Goal: Transaction & Acquisition: Purchase product/service

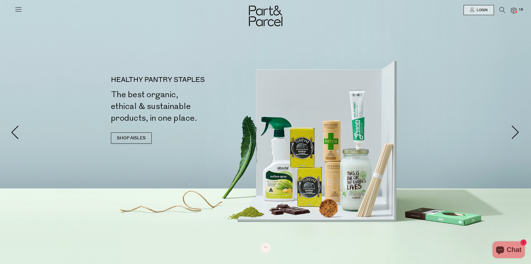
click at [514, 10] on img at bounding box center [514, 11] width 6 height 6
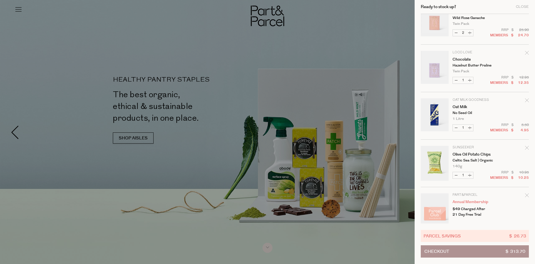
scroll to position [595, 0]
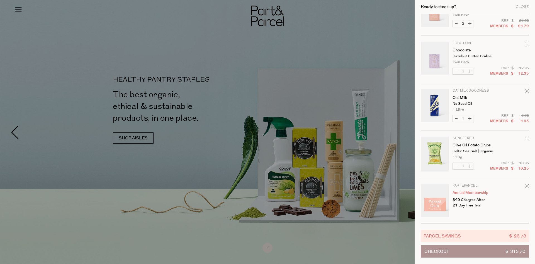
click at [129, 138] on div at bounding box center [267, 132] width 535 height 264
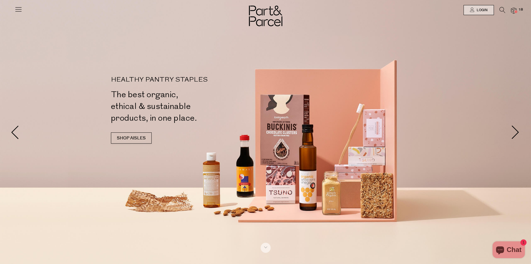
click at [18, 11] on icon at bounding box center [19, 9] width 8 height 8
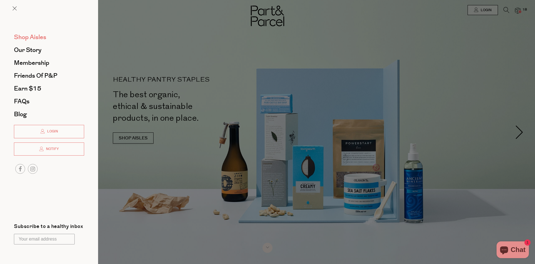
click at [31, 38] on span "Shop Aisles" at bounding box center [30, 37] width 32 height 9
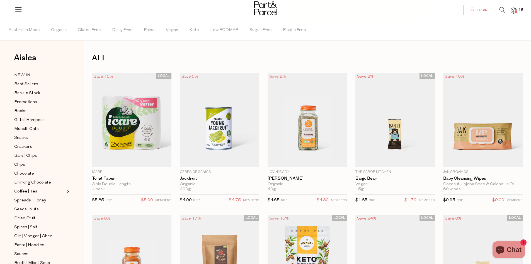
click at [472, 8] on icon at bounding box center [472, 10] width 4 height 4
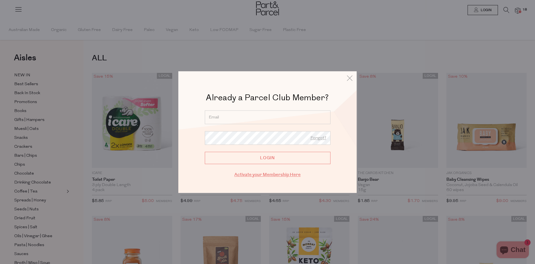
click at [253, 175] on link "Activate your Membership Here" at bounding box center [268, 174] width 66 height 6
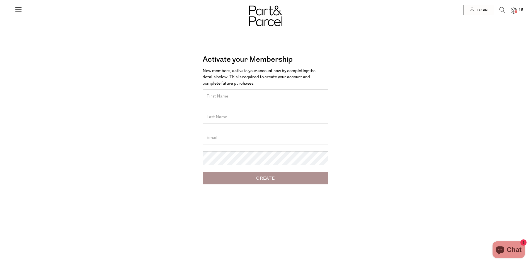
click at [241, 98] on input "text" at bounding box center [266, 96] width 126 height 14
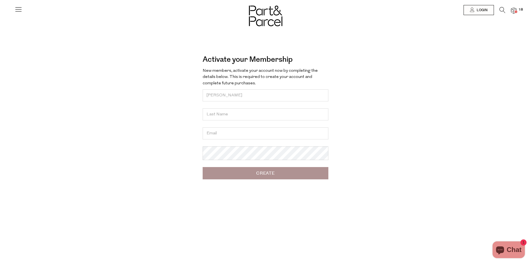
type input "Sharon"
type input "Tan"
type input "bazookashaz@yahoo.co.nz"
click at [248, 179] on input "Create" at bounding box center [266, 173] width 126 height 12
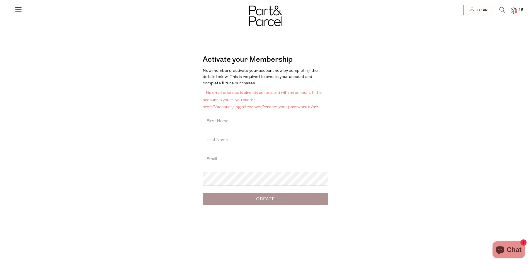
click at [263, 17] on img at bounding box center [265, 16] width 33 height 21
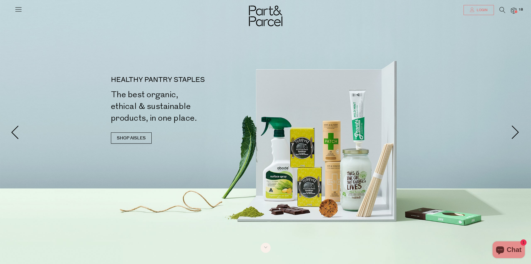
click at [486, 10] on span "Login" at bounding box center [481, 10] width 12 height 5
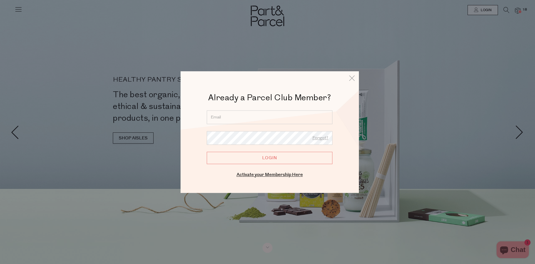
click at [237, 117] on input "email" at bounding box center [270, 117] width 126 height 14
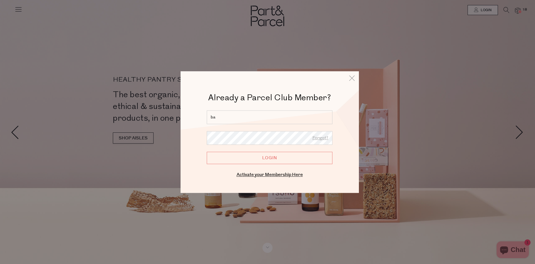
type input "[EMAIL_ADDRESS][DOMAIN_NAME]"
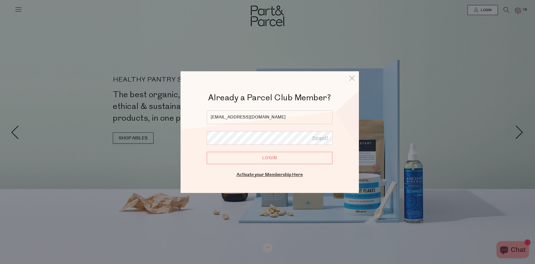
click at [272, 158] on input "Login" at bounding box center [270, 157] width 126 height 12
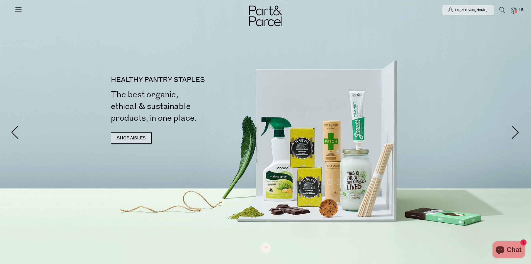
click at [123, 137] on link "SHOP AISLES" at bounding box center [131, 137] width 41 height 11
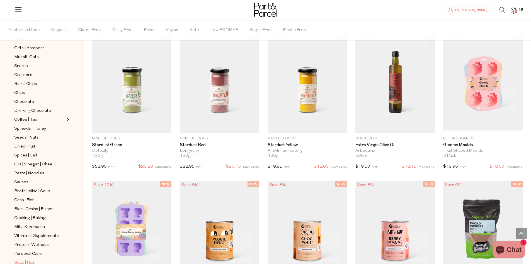
scroll to position [137, 0]
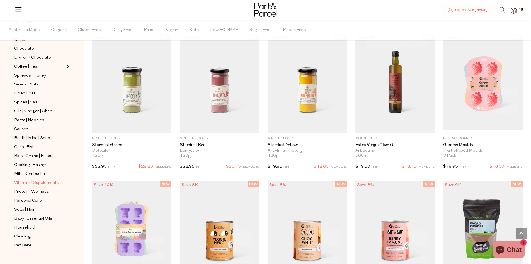
click at [40, 179] on span "Vitamins | Supplements" at bounding box center [36, 182] width 45 height 7
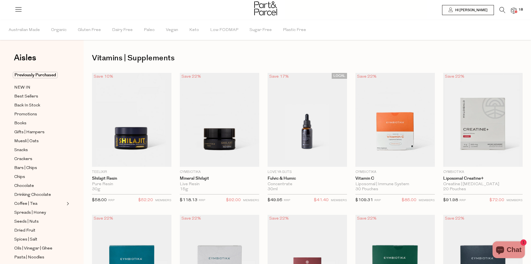
click at [503, 9] on icon at bounding box center [503, 10] width 6 height 6
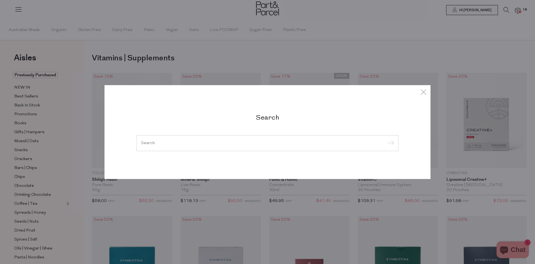
click at [220, 141] on input "search" at bounding box center [267, 143] width 253 height 4
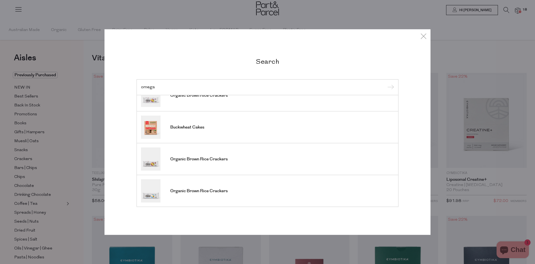
scroll to position [123, 0]
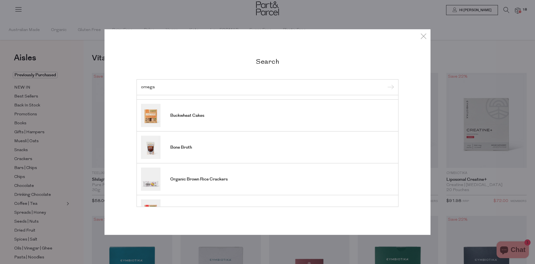
click at [178, 88] on input "omega" at bounding box center [267, 87] width 253 height 4
type input "omega"
click at [386, 83] on input "submit" at bounding box center [390, 87] width 8 height 8
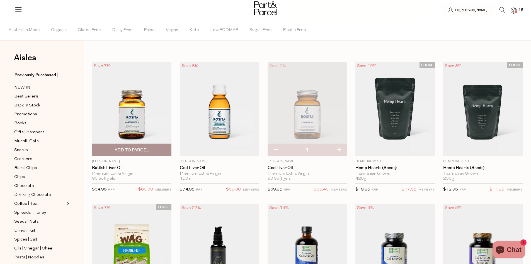
click at [127, 118] on img at bounding box center [131, 109] width 79 height 94
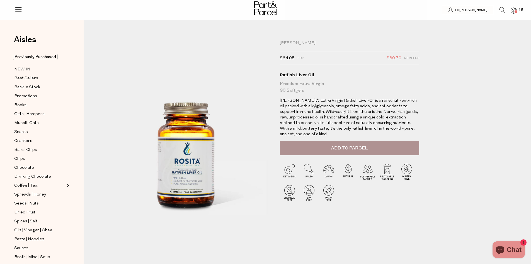
drag, startPoint x: 341, startPoint y: 143, endPoint x: 267, endPoint y: 161, distance: 76.3
click at [279, 160] on div "Rosita $64.95 RRP $60.70 Members Available: In Stock Ratfish Liver Oil Premium …" at bounding box center [352, 140] width 153 height 200
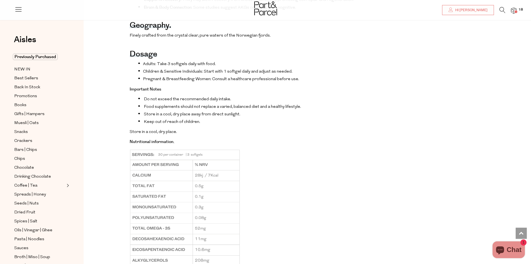
scroll to position [418, 0]
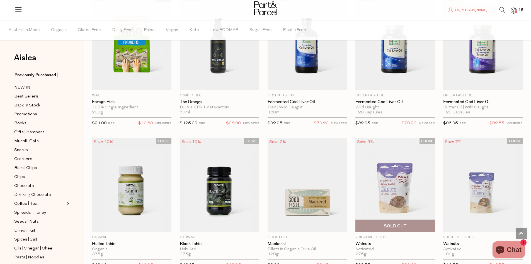
scroll to position [152, 0]
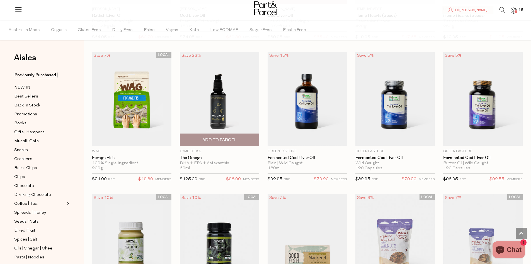
click at [216, 119] on img at bounding box center [219, 99] width 79 height 94
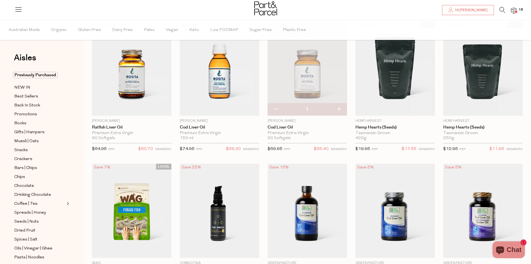
scroll to position [13, 0]
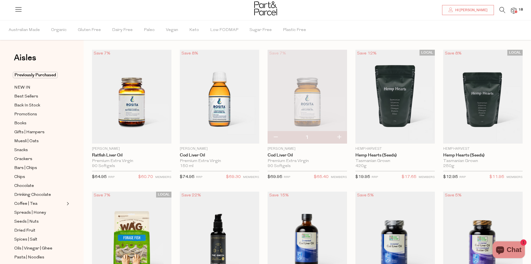
click at [296, 162] on div "Premium Extra Virgin" at bounding box center [307, 160] width 79 height 5
click at [278, 155] on link "Cod Liver Oil" at bounding box center [307, 155] width 79 height 5
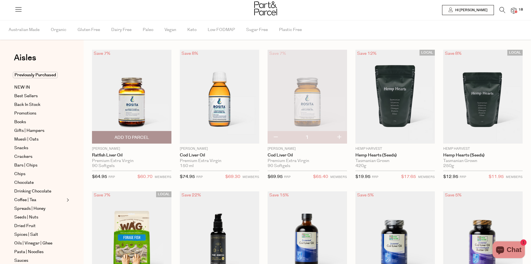
click at [131, 99] on img at bounding box center [131, 97] width 79 height 94
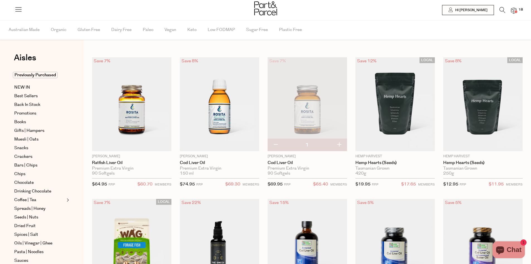
scroll to position [13, 0]
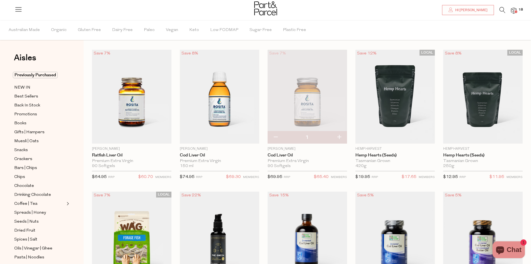
click at [305, 104] on img at bounding box center [307, 97] width 79 height 94
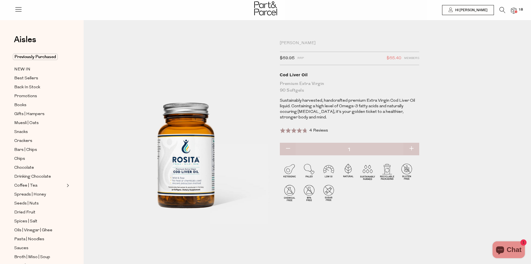
click at [318, 130] on span "4 Reviews" at bounding box center [319, 130] width 19 height 4
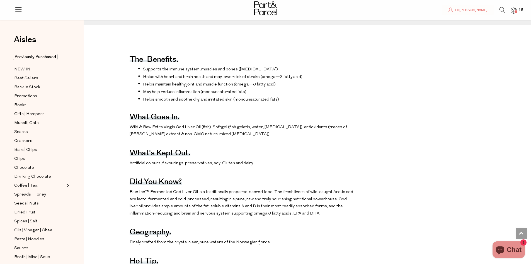
scroll to position [129, 0]
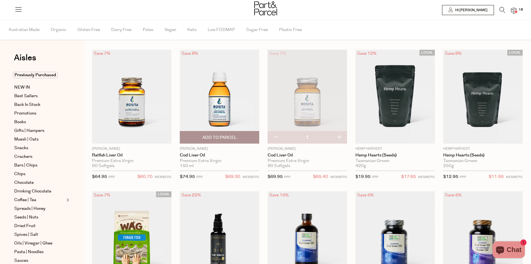
click at [214, 104] on img at bounding box center [219, 97] width 79 height 94
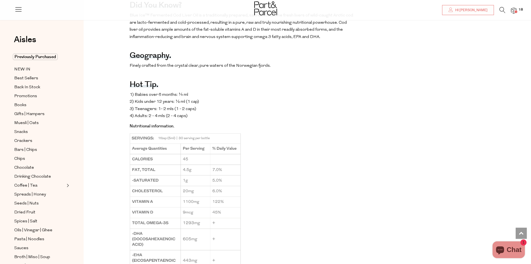
scroll to position [445, 0]
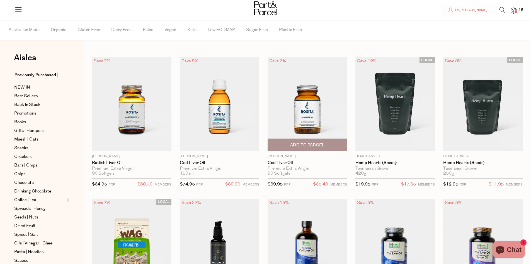
scroll to position [13, 0]
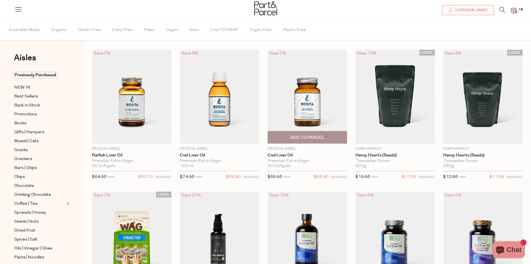
click at [308, 106] on img at bounding box center [307, 97] width 79 height 94
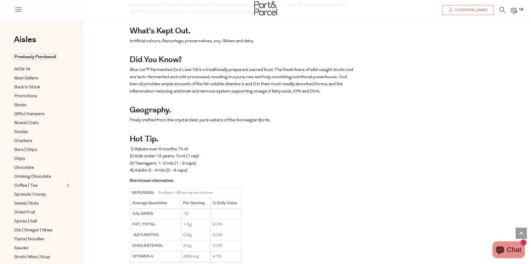
scroll to position [251, 0]
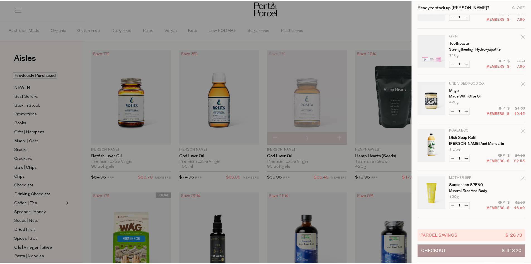
scroll to position [335, 0]
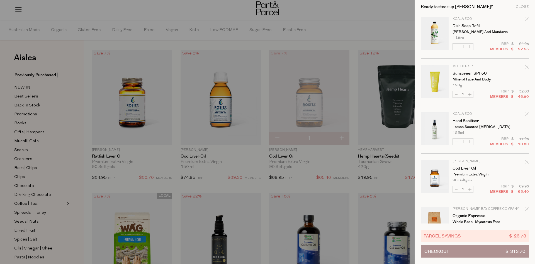
click at [527, 160] on icon "Remove Cod Liver Oil" at bounding box center [527, 162] width 4 height 4
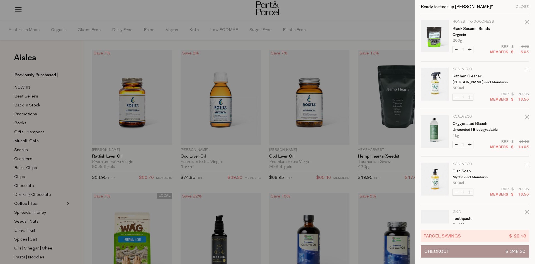
click at [182, 14] on div at bounding box center [267, 132] width 535 height 264
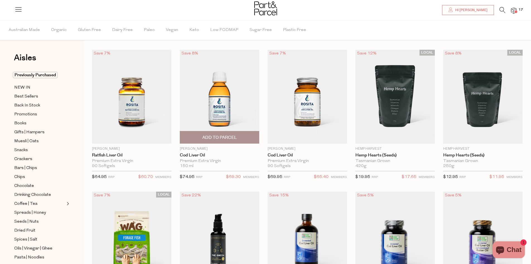
click at [214, 137] on span "Add To Parcel" at bounding box center [219, 137] width 35 height 6
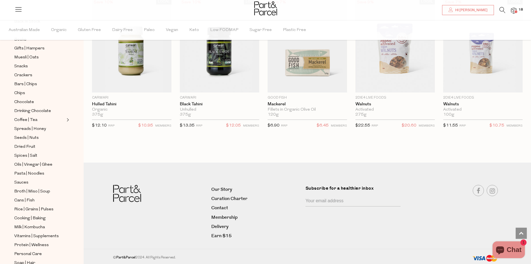
scroll to position [137, 0]
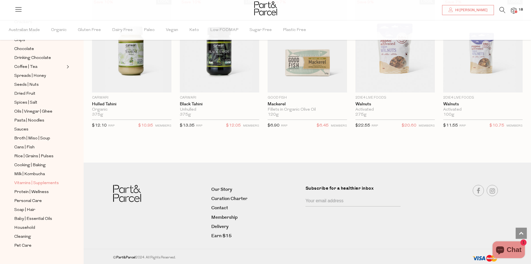
click at [52, 180] on span "Vitamins | Supplements" at bounding box center [36, 183] width 45 height 7
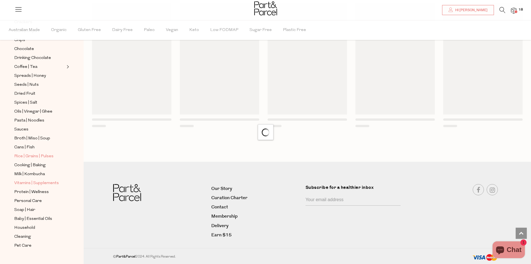
scroll to position [332, 0]
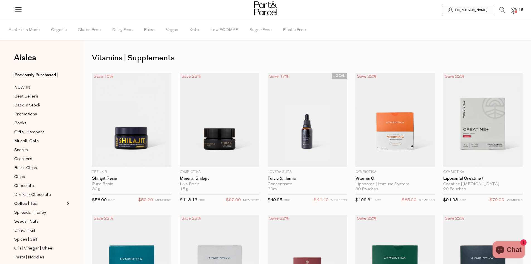
click at [500, 9] on icon at bounding box center [503, 10] width 6 height 6
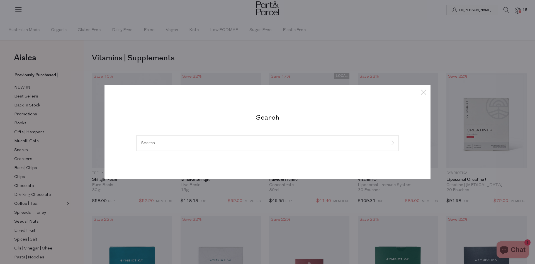
click at [203, 141] on input "search" at bounding box center [267, 143] width 253 height 4
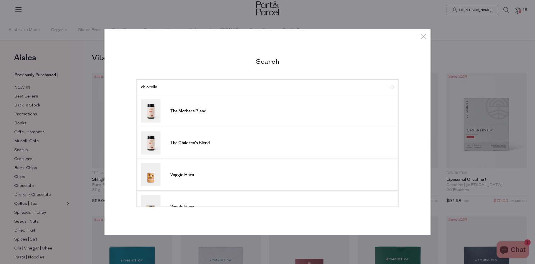
type input "chlorella"
click at [392, 88] on input "submit" at bounding box center [390, 87] width 8 height 8
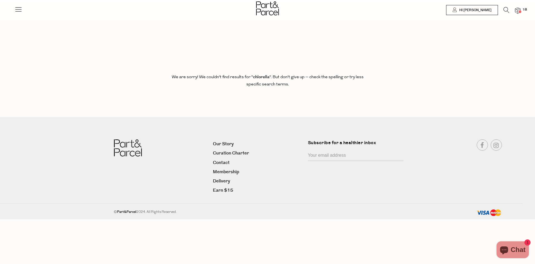
click at [19, 11] on icon at bounding box center [19, 9] width 8 height 8
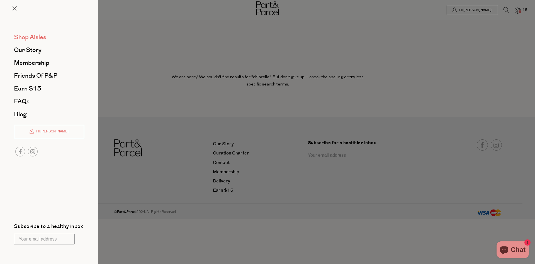
click at [31, 35] on span "Shop Aisles" at bounding box center [30, 37] width 32 height 9
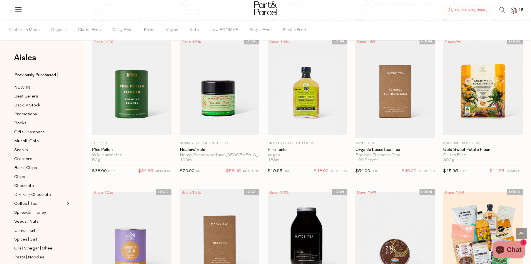
scroll to position [1283, 0]
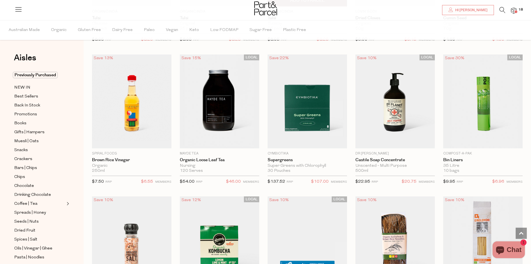
scroll to position [2510, 0]
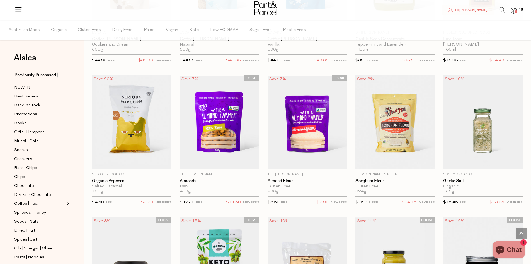
scroll to position [3877, 0]
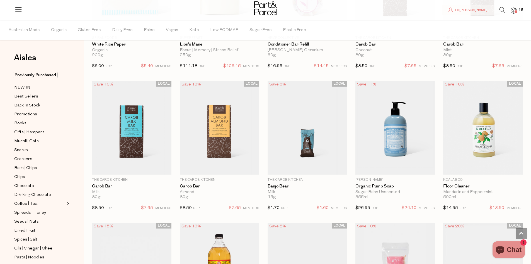
scroll to position [5550, 0]
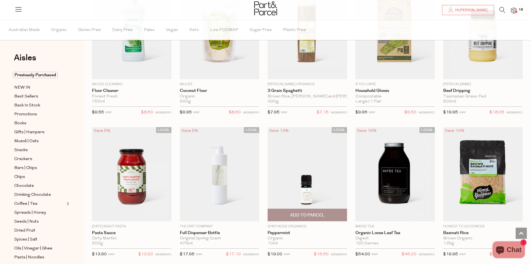
scroll to position [6554, 0]
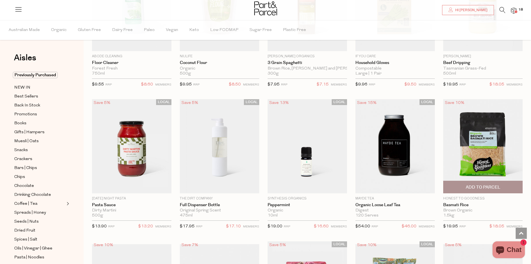
click at [483, 155] on img at bounding box center [482, 146] width 79 height 94
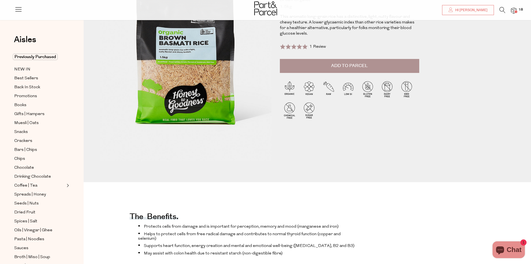
scroll to position [28, 0]
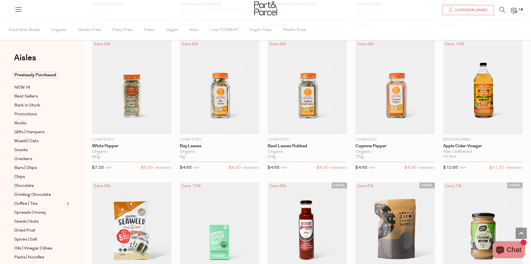
scroll to position [1567, 0]
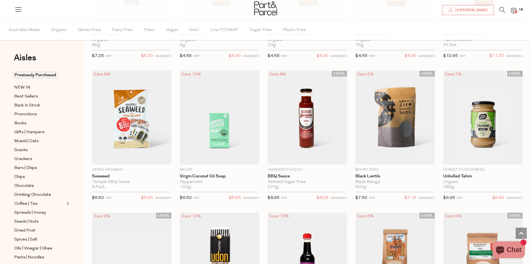
type input "2"
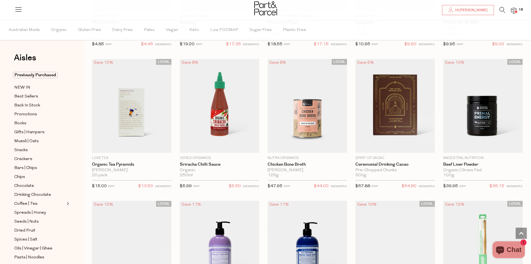
scroll to position [2683, 0]
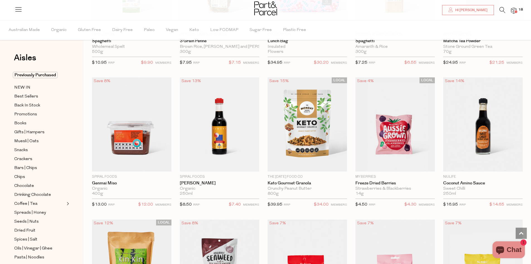
scroll to position [3714, 0]
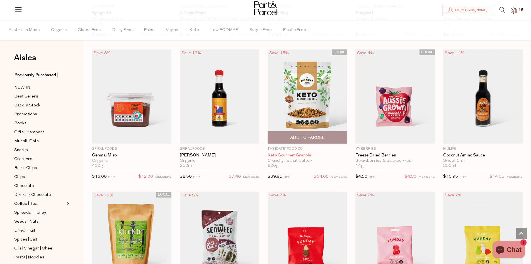
click at [293, 153] on link "Keto Gourmet Granola" at bounding box center [307, 155] width 79 height 5
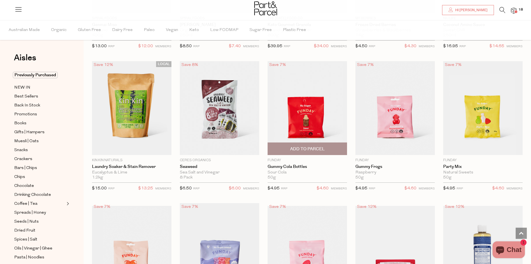
scroll to position [1143, 0]
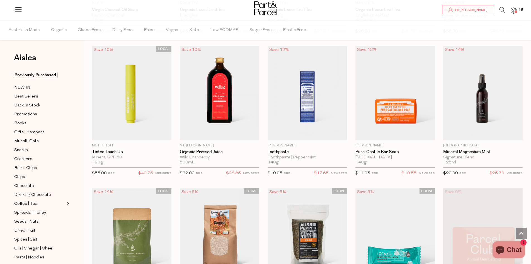
scroll to position [2092, 0]
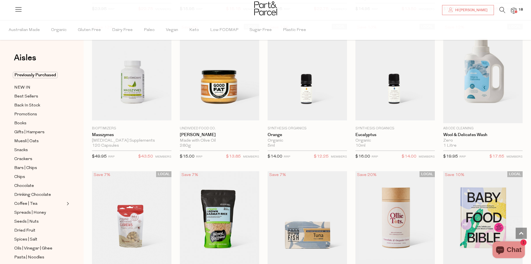
scroll to position [4016, 0]
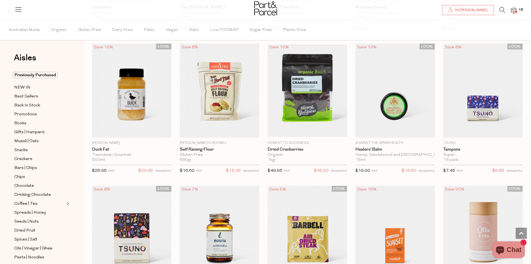
scroll to position [5550, 0]
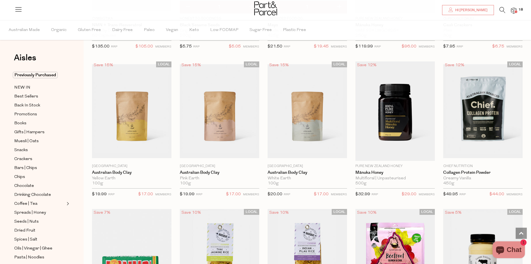
scroll to position [5299, 0]
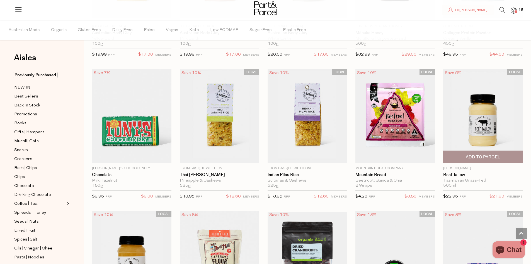
click at [453, 166] on p "[PERSON_NAME]" at bounding box center [482, 168] width 79 height 5
click at [463, 118] on img at bounding box center [482, 116] width 79 height 94
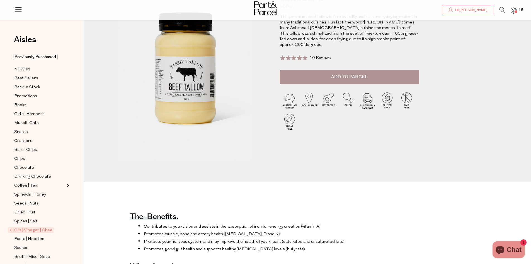
scroll to position [56, 0]
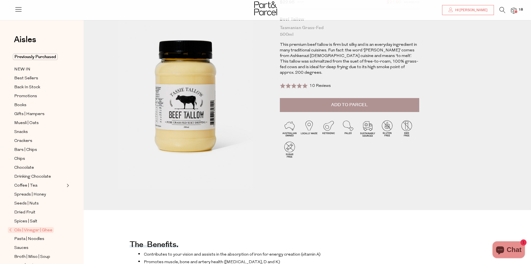
click at [353, 102] on span "Add to Parcel" at bounding box center [349, 105] width 37 height 6
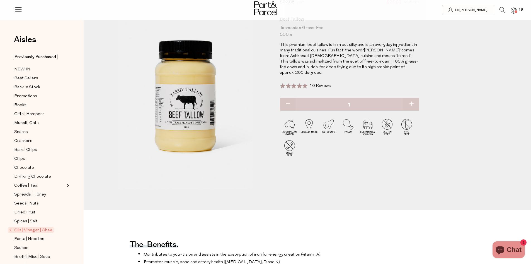
scroll to position [0, 0]
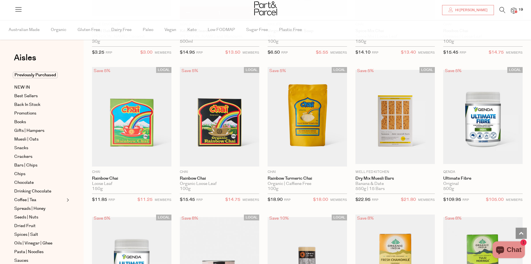
scroll to position [721, 0]
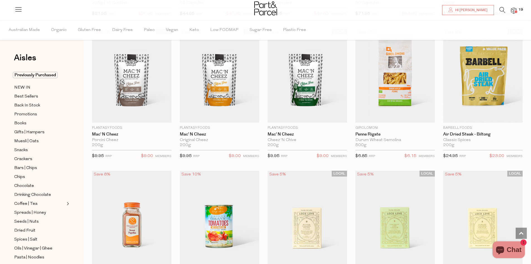
scroll to position [2738, 0]
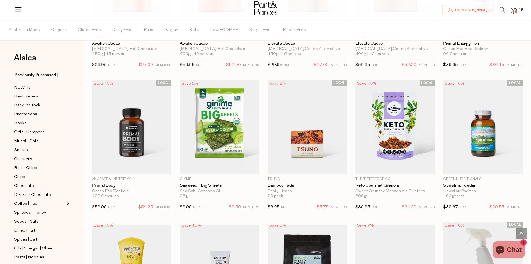
scroll to position [4076, 0]
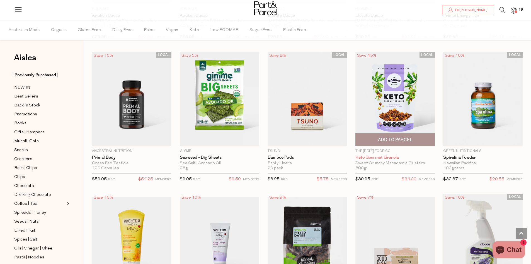
click at [387, 155] on link "Keto Gourmet Granola" at bounding box center [395, 157] width 79 height 5
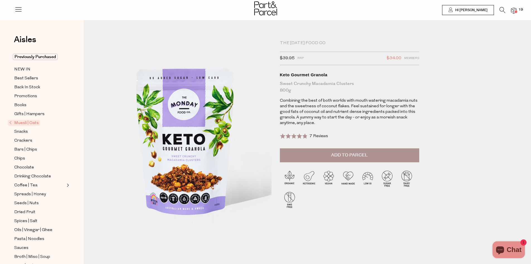
click at [316, 158] on button "Add to Parcel" at bounding box center [349, 155] width 139 height 14
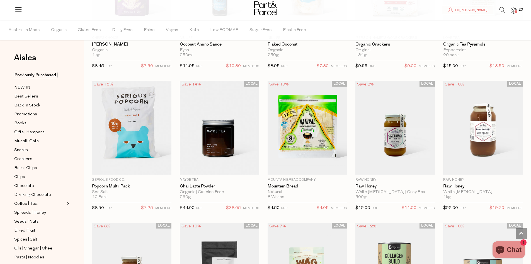
scroll to position [1980, 0]
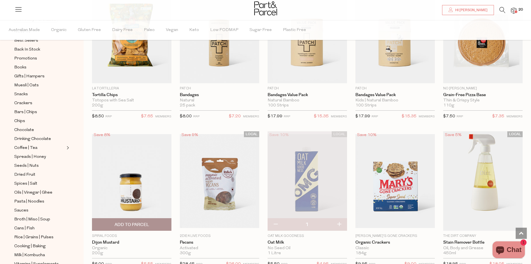
scroll to position [4136, 0]
